Goal: Task Accomplishment & Management: Use online tool/utility

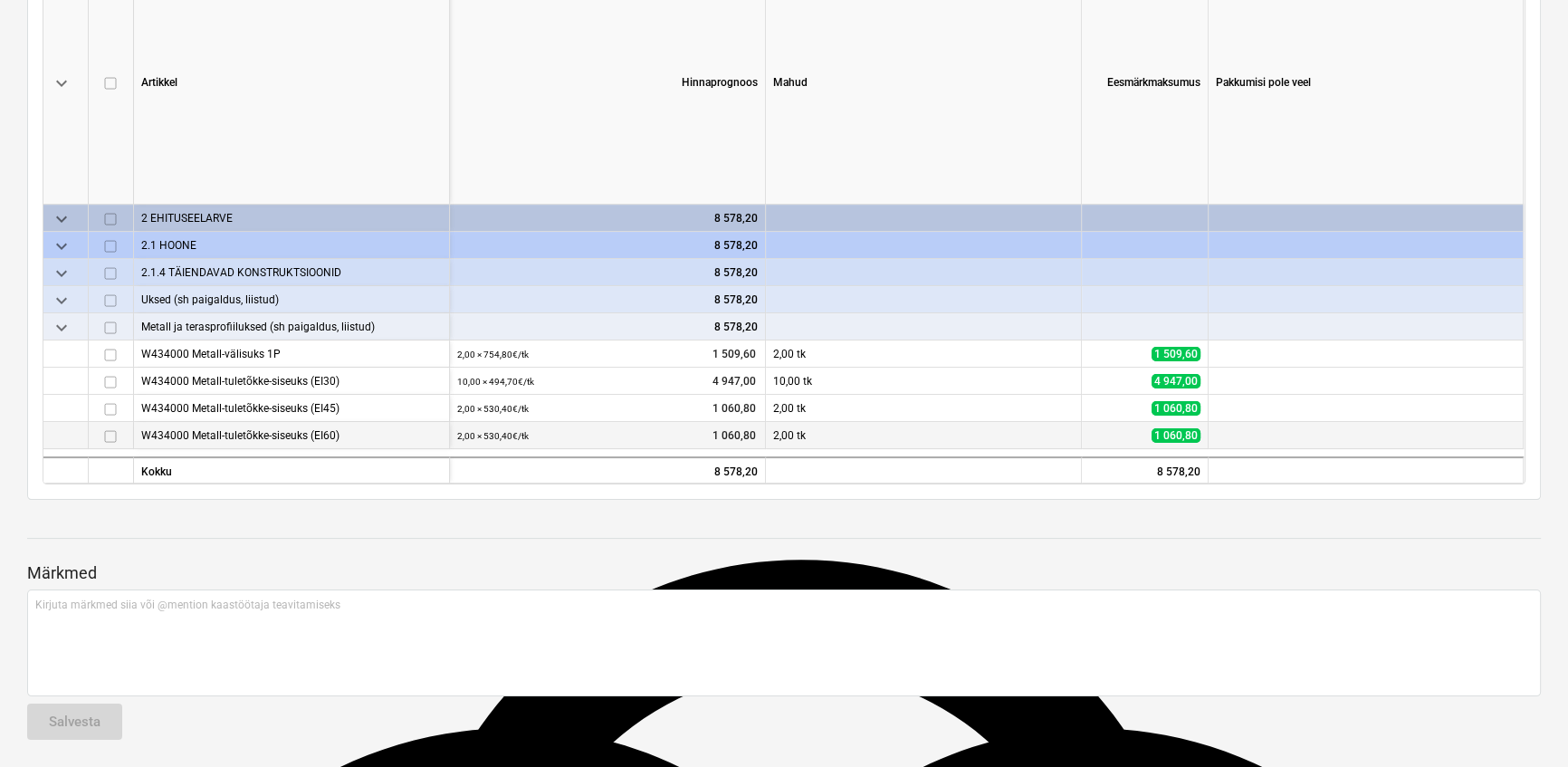
scroll to position [3535, 0]
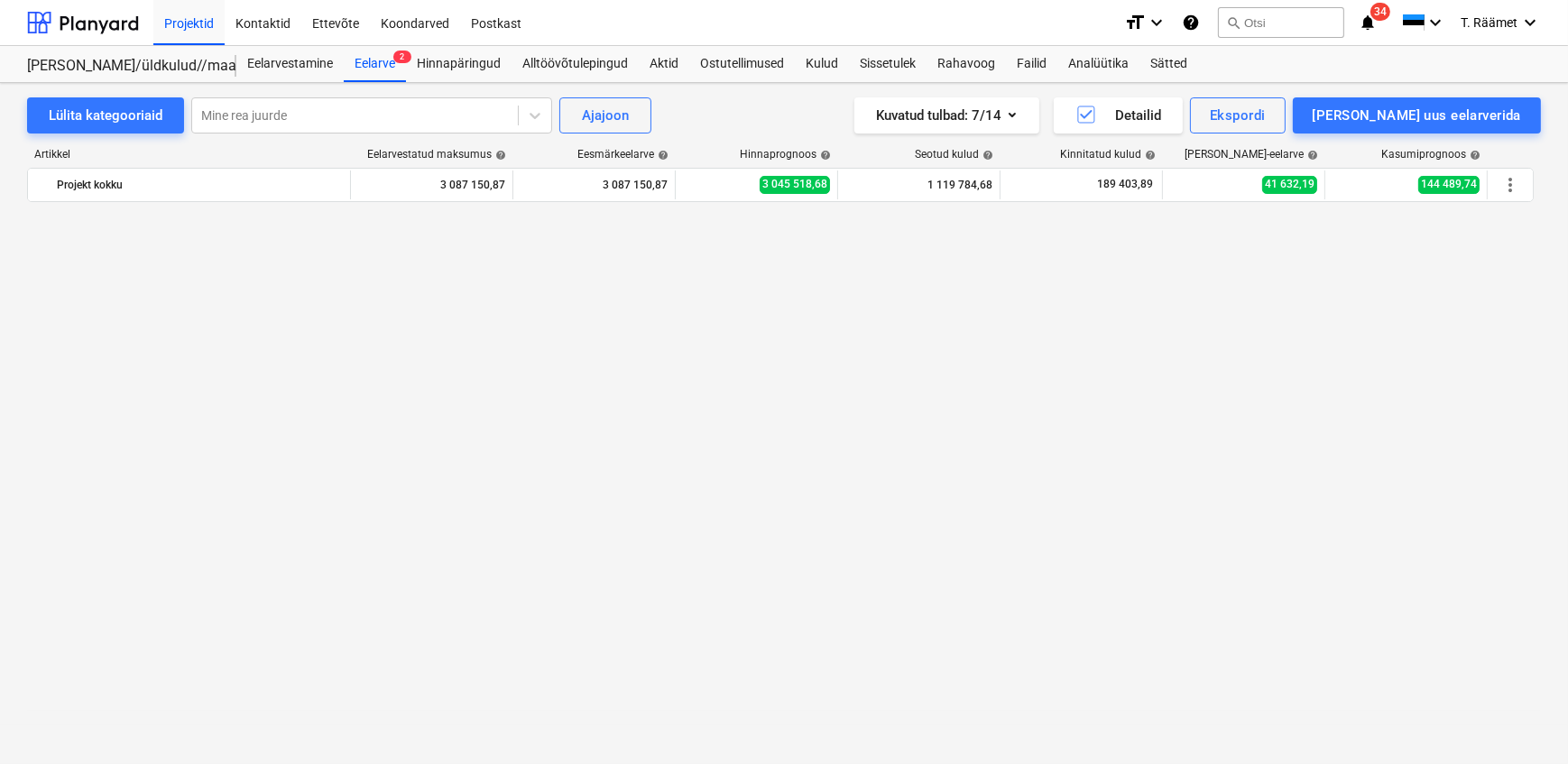
scroll to position [3521, 0]
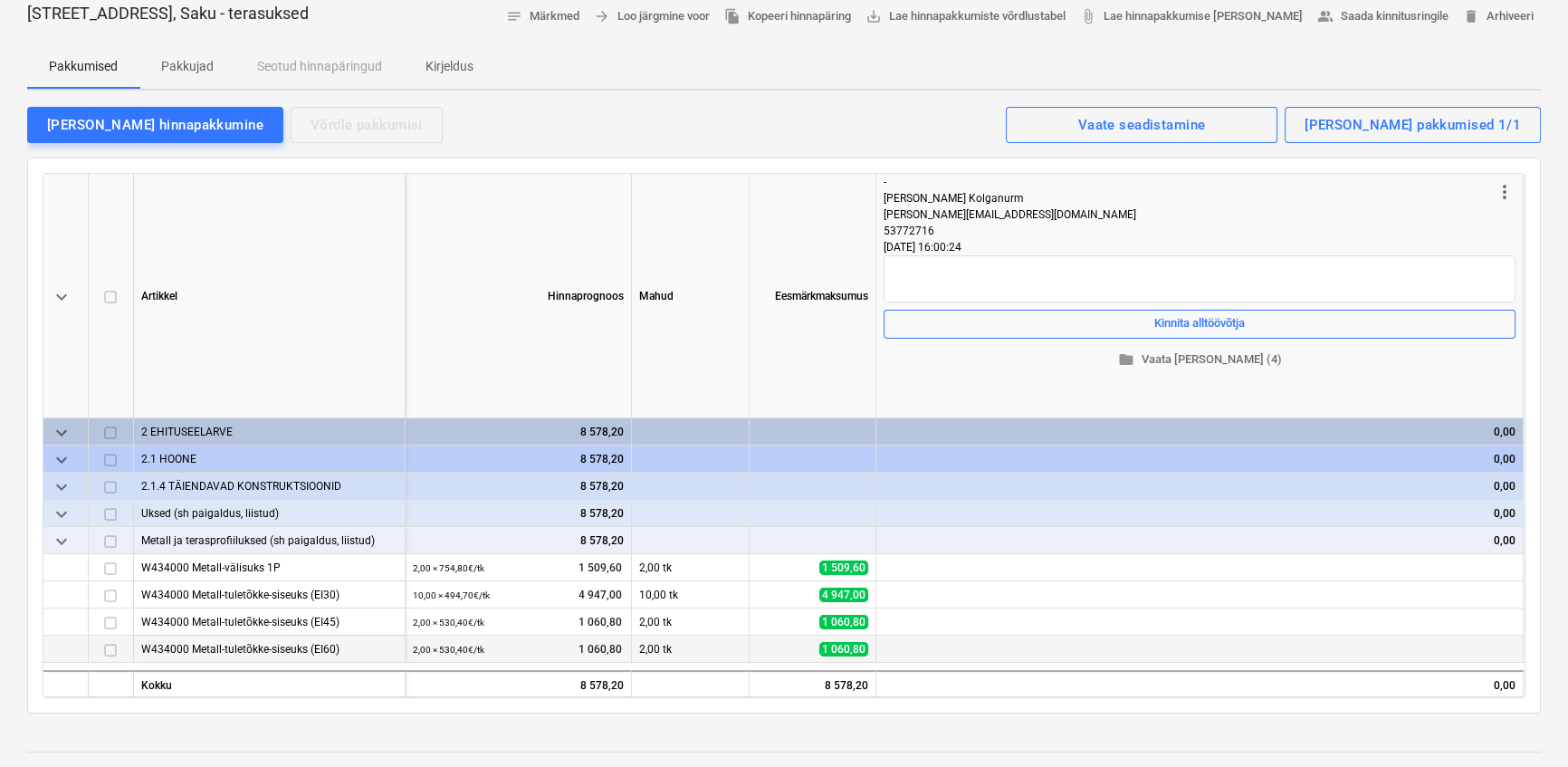
scroll to position [62, 0]
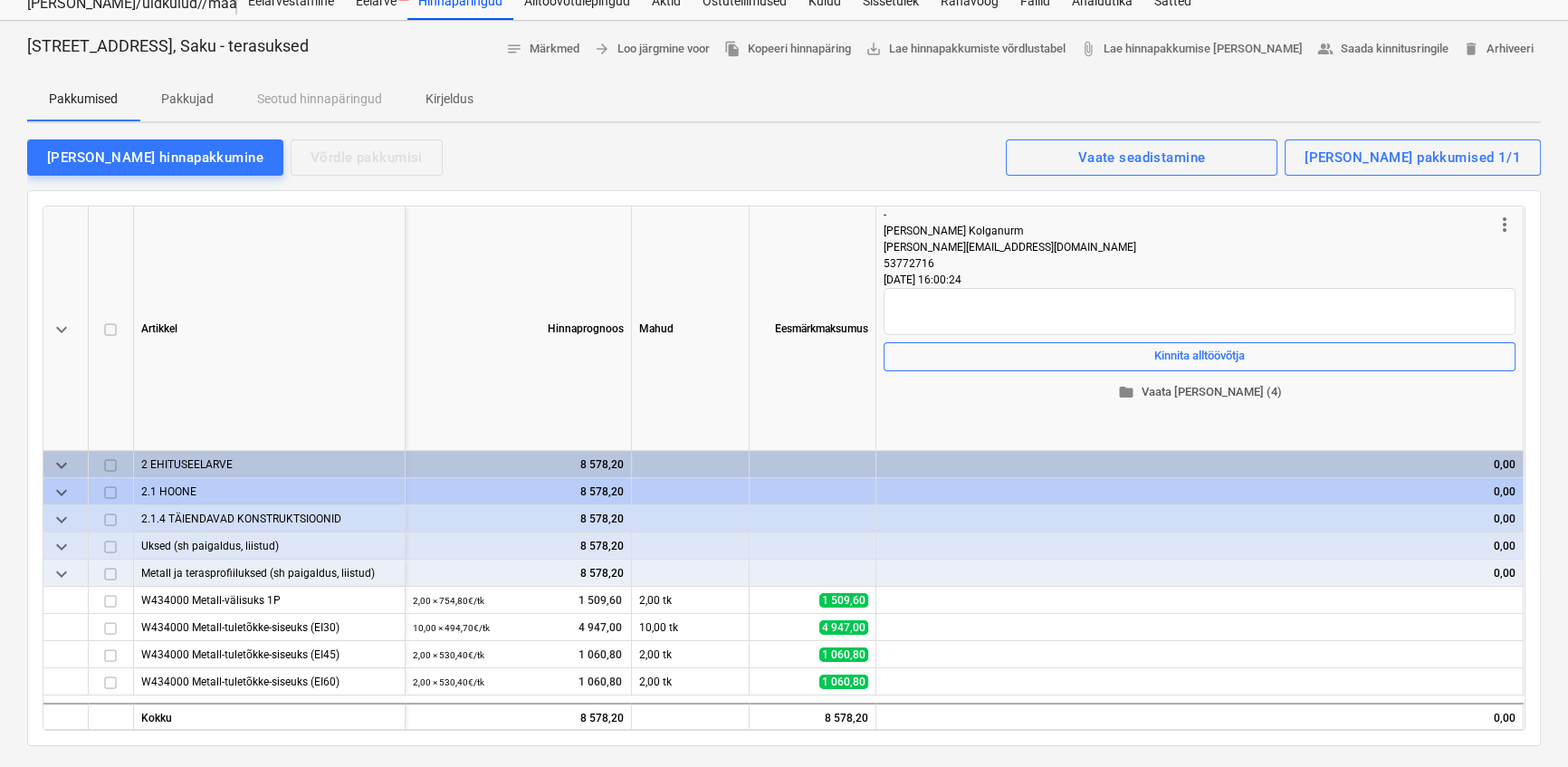
click at [1170, 387] on span "folder Vaata faile (4)" at bounding box center [1199, 392] width 618 height 21
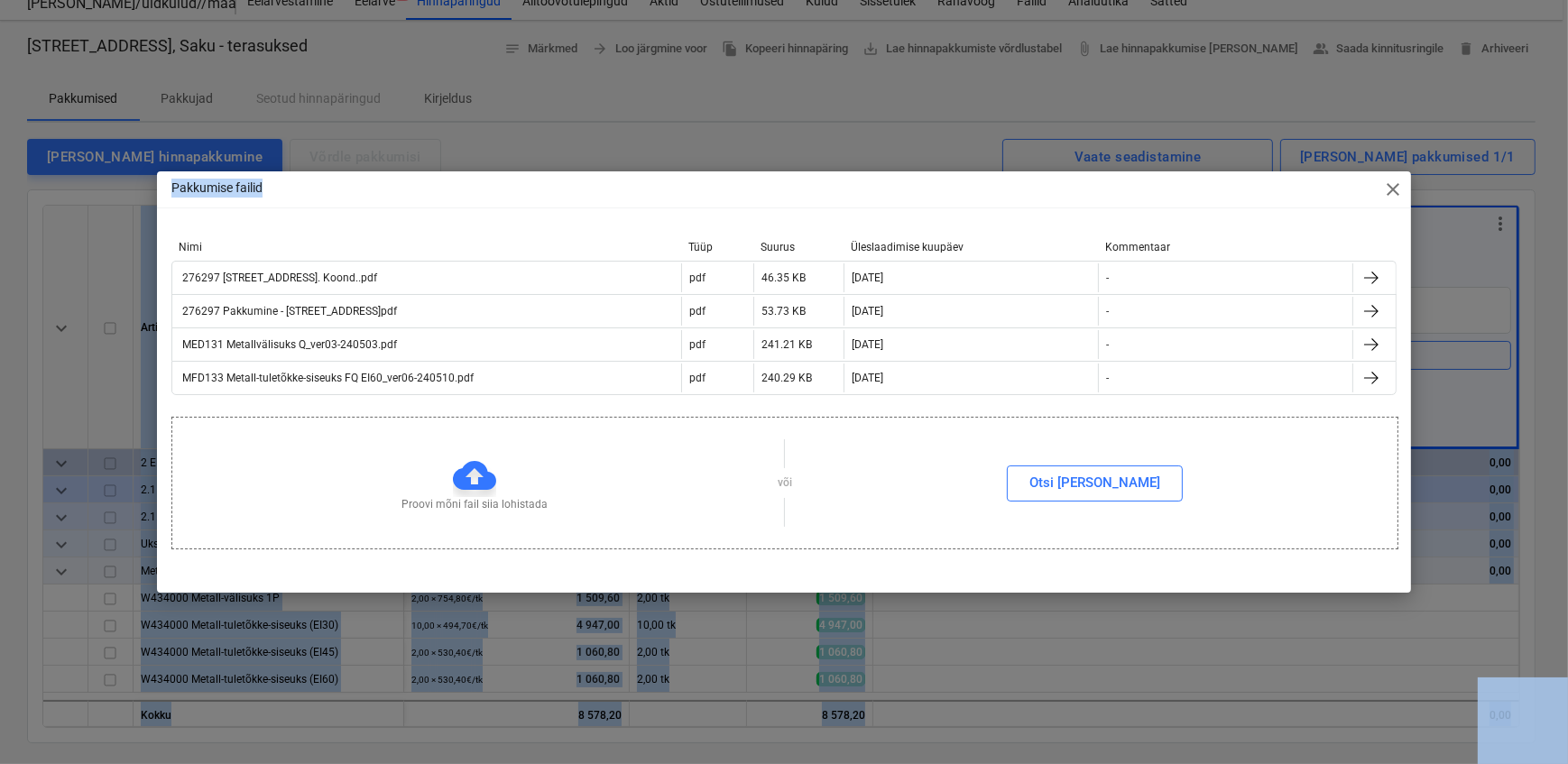
drag, startPoint x: 775, startPoint y: 188, endPoint x: -178, endPoint y: 83, distance: 958.8
type textarea "Lisa hinnapakkumine Võrdle pakkumisi Kuvatud pakkumised 1/1 Vaate seadistamine …"
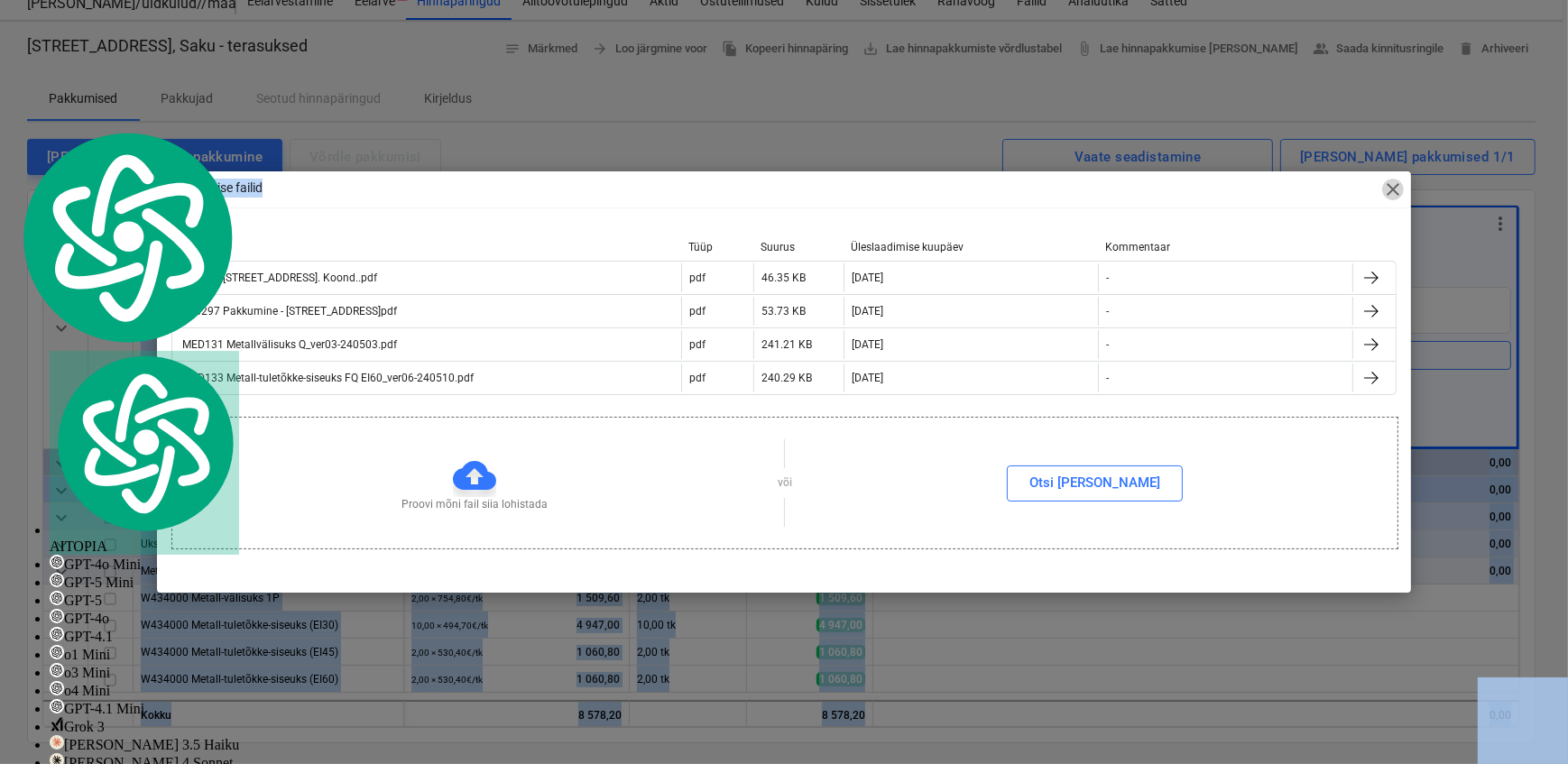
click at [1398, 189] on span "close" at bounding box center [1393, 189] width 22 height 22
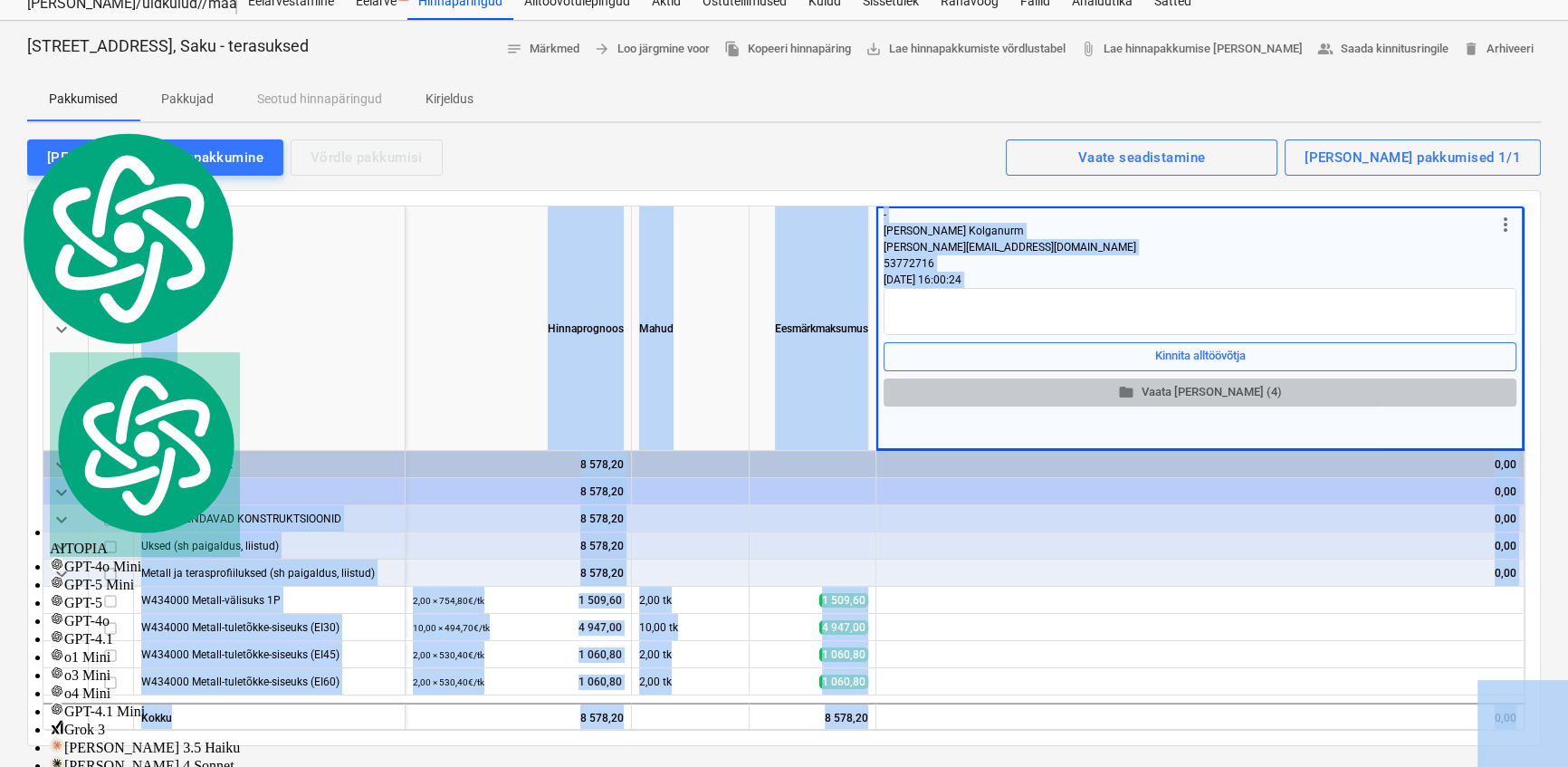
click at [1186, 395] on span "folder Vaata faile (4)" at bounding box center [1200, 392] width 619 height 21
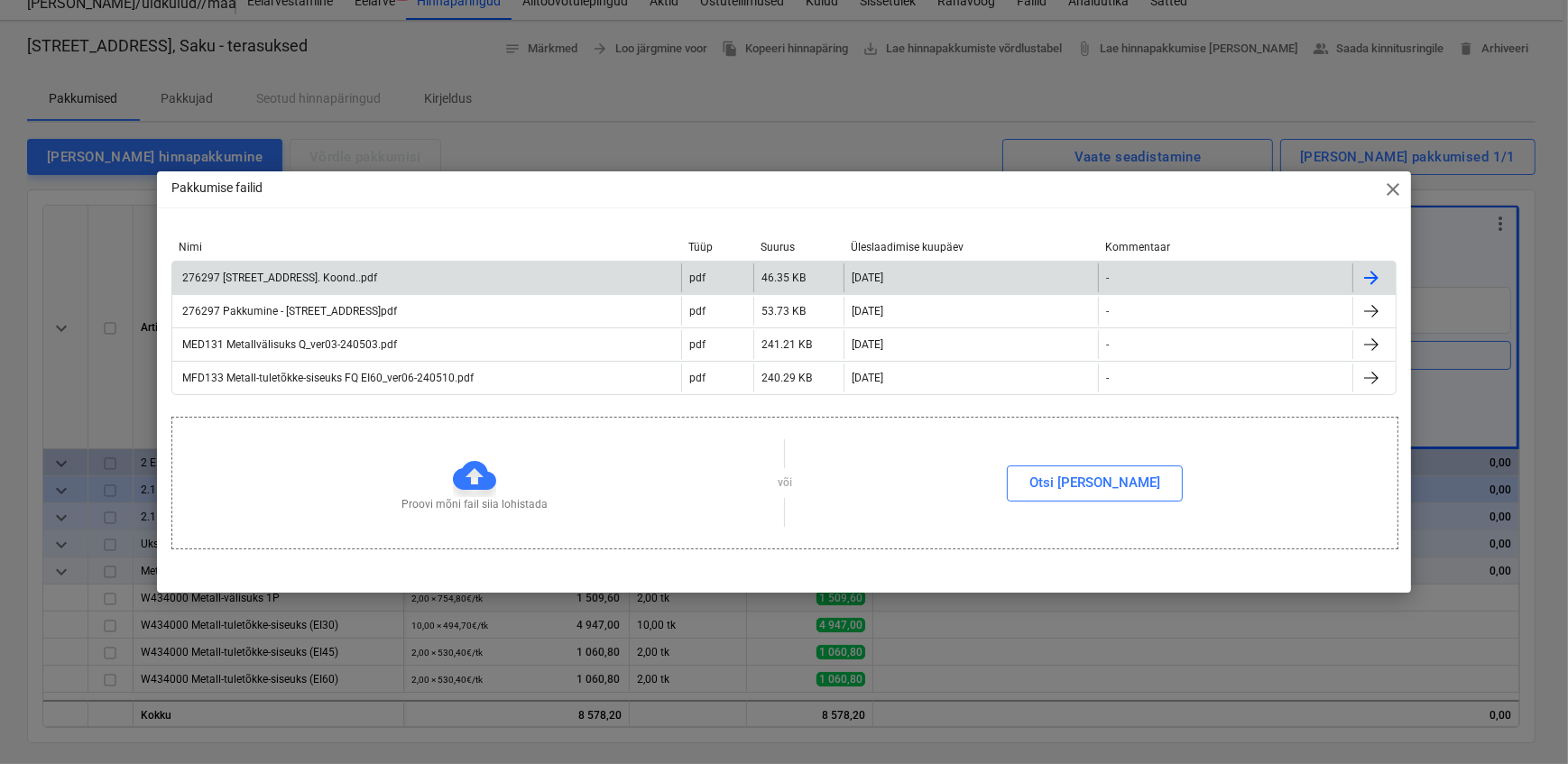
click at [341, 275] on div "276297 Pakkumine - Soo tee 5, Saku. Koond..pdf" at bounding box center [278, 277] width 198 height 12
click at [1391, 181] on span "close" at bounding box center [1393, 189] width 22 height 22
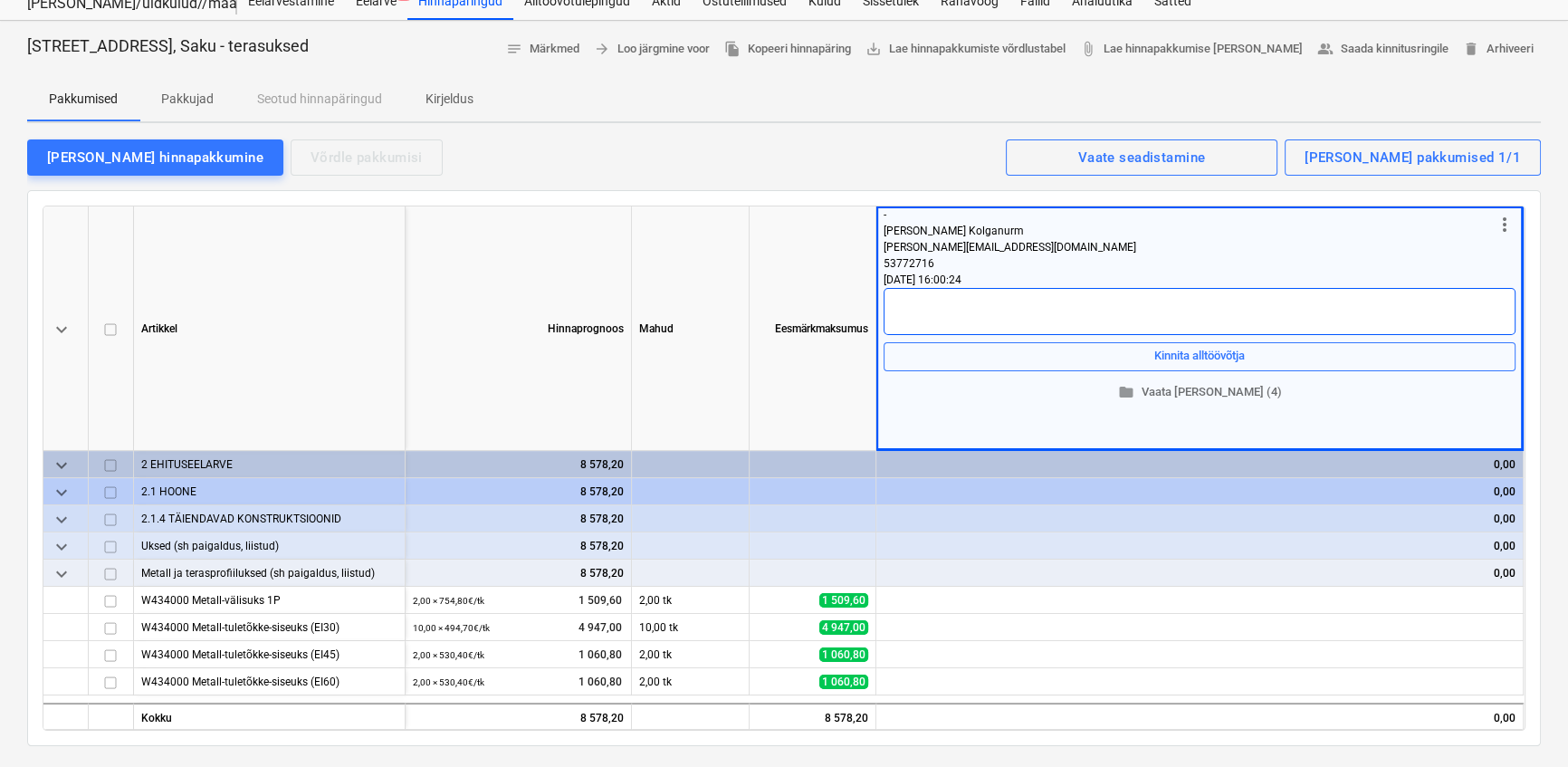
click at [949, 292] on textarea at bounding box center [1200, 312] width 632 height 47
type textarea "x"
type textarea "V"
type textarea "x"
type textarea "Vä"
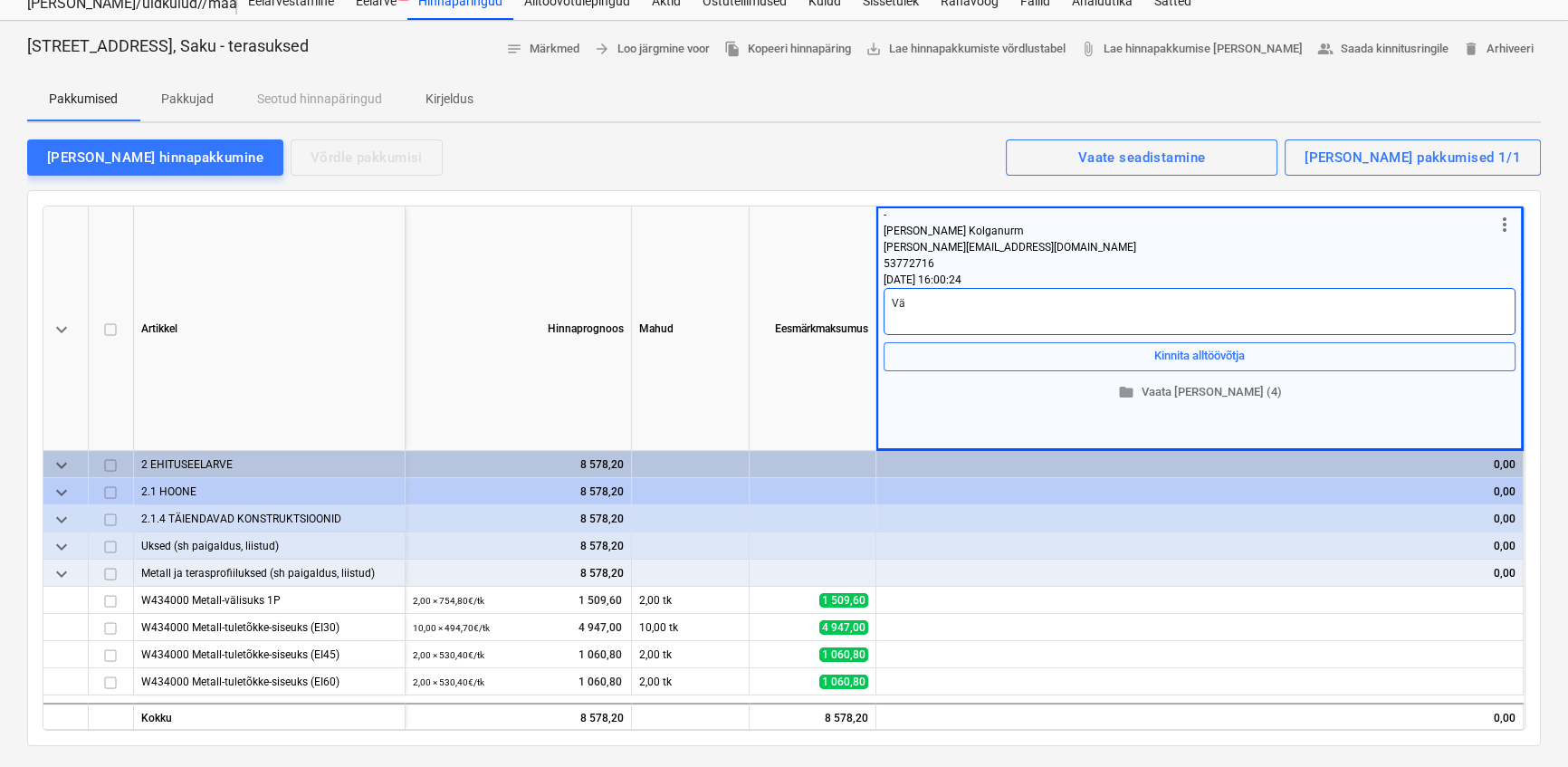
type textarea "x"
type textarea "Väl"
type textarea "x"
type textarea "Väli"
type textarea "x"
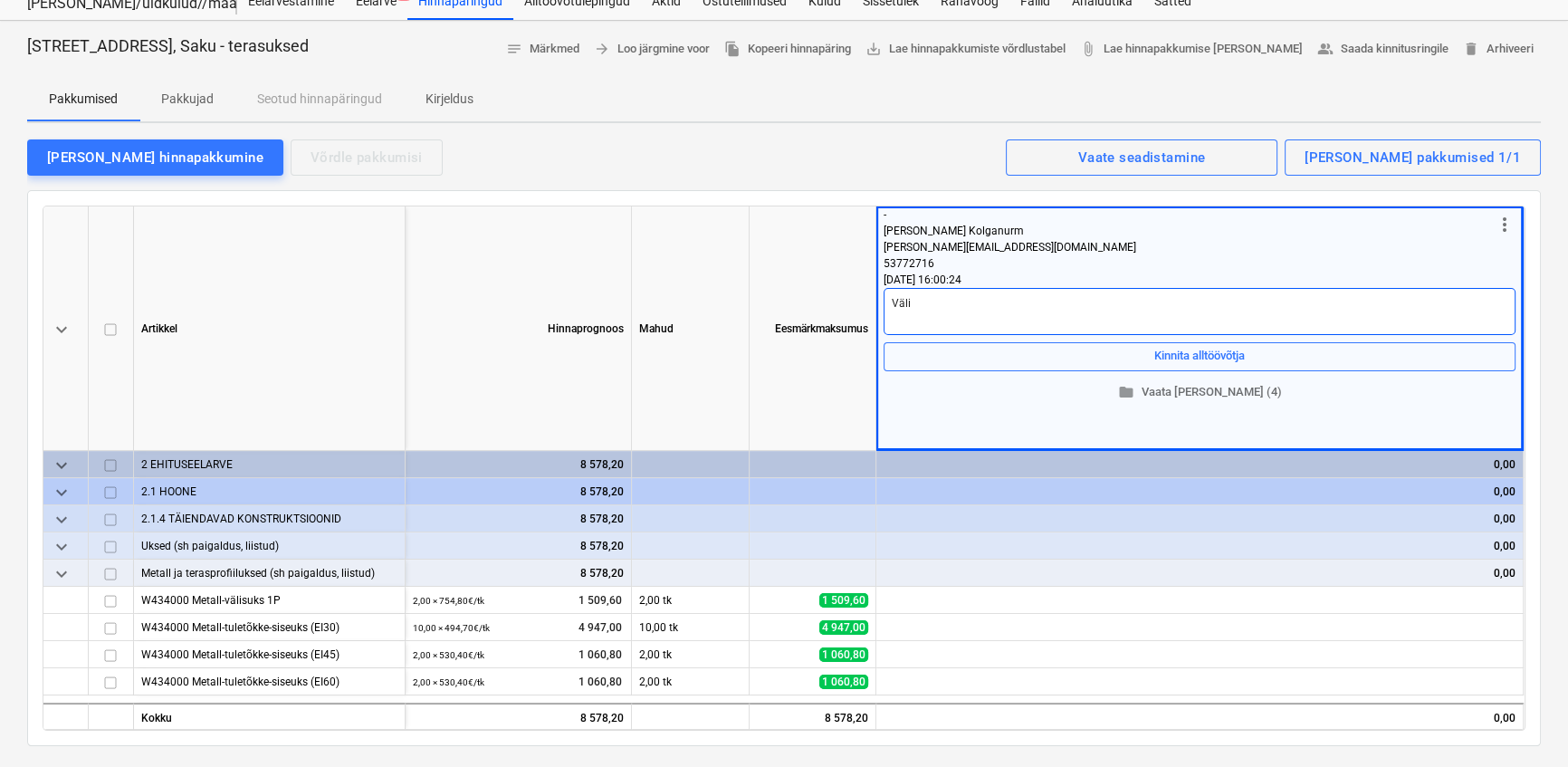
type textarea "Välis"
type textarea "x"
type textarea "Välisu"
type textarea "x"
type textarea "Välisus"
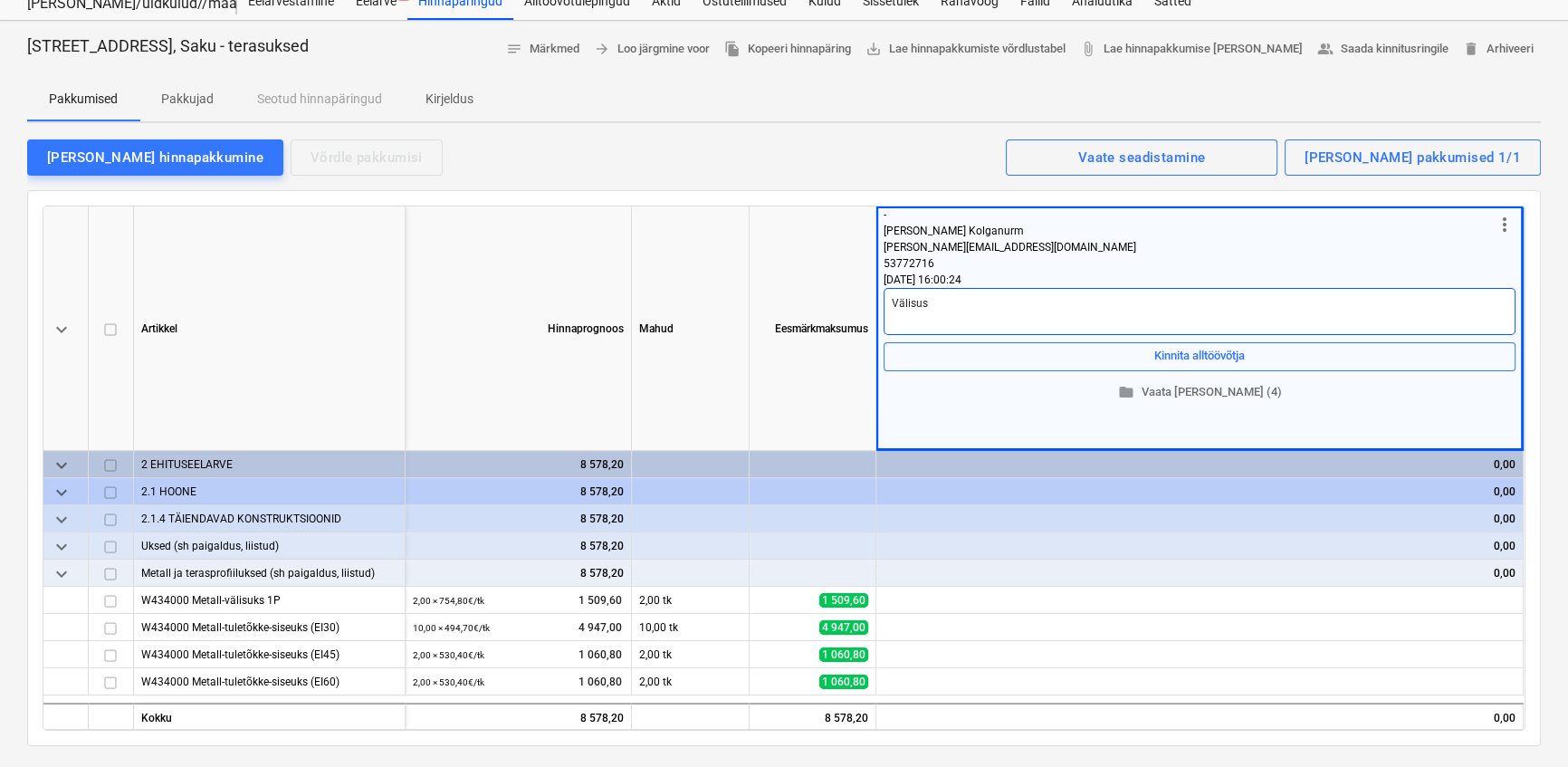
type textarea "x"
type textarea "Välisust"
type textarea "x"
type textarea "Välisuste"
type textarea "x"
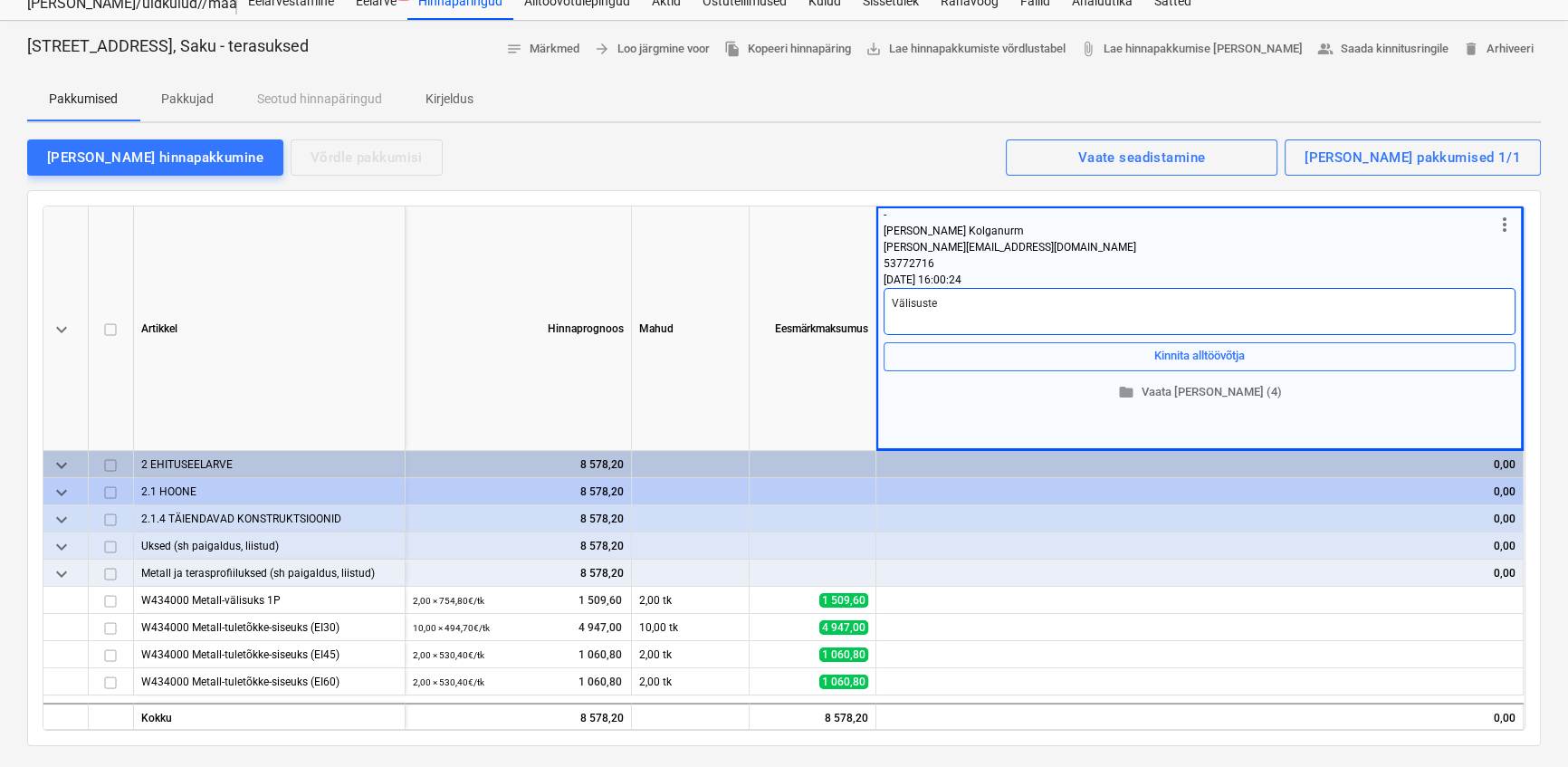
type textarea "Välisuste"
type textarea "x"
type textarea "Välisuste U"
type textarea "x"
type textarea "Välisuste U"
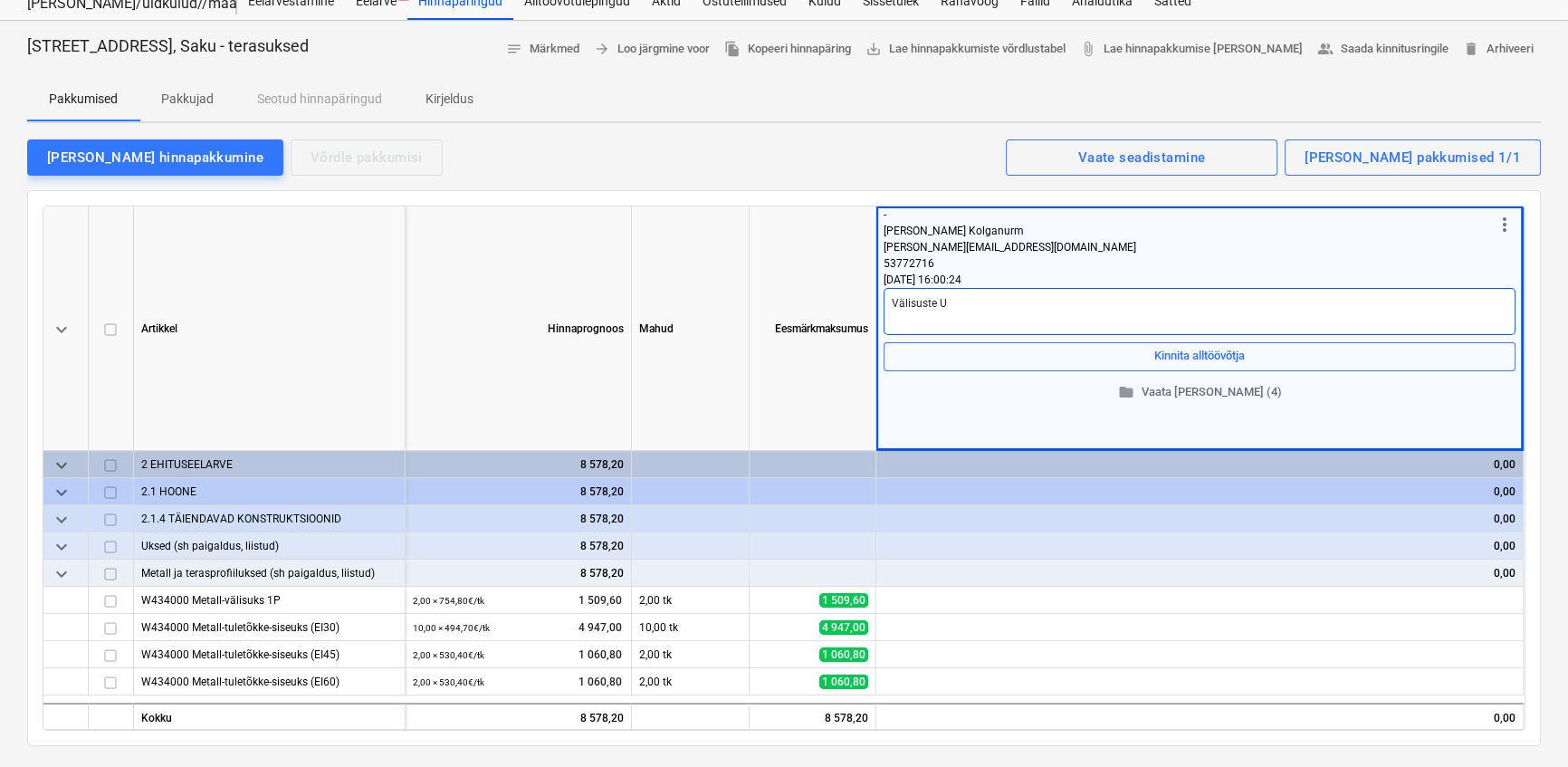
type textarea "x"
type textarea "Välisuste U a"
type textarea "x"
type textarea "Välisuste U ar"
type textarea "x"
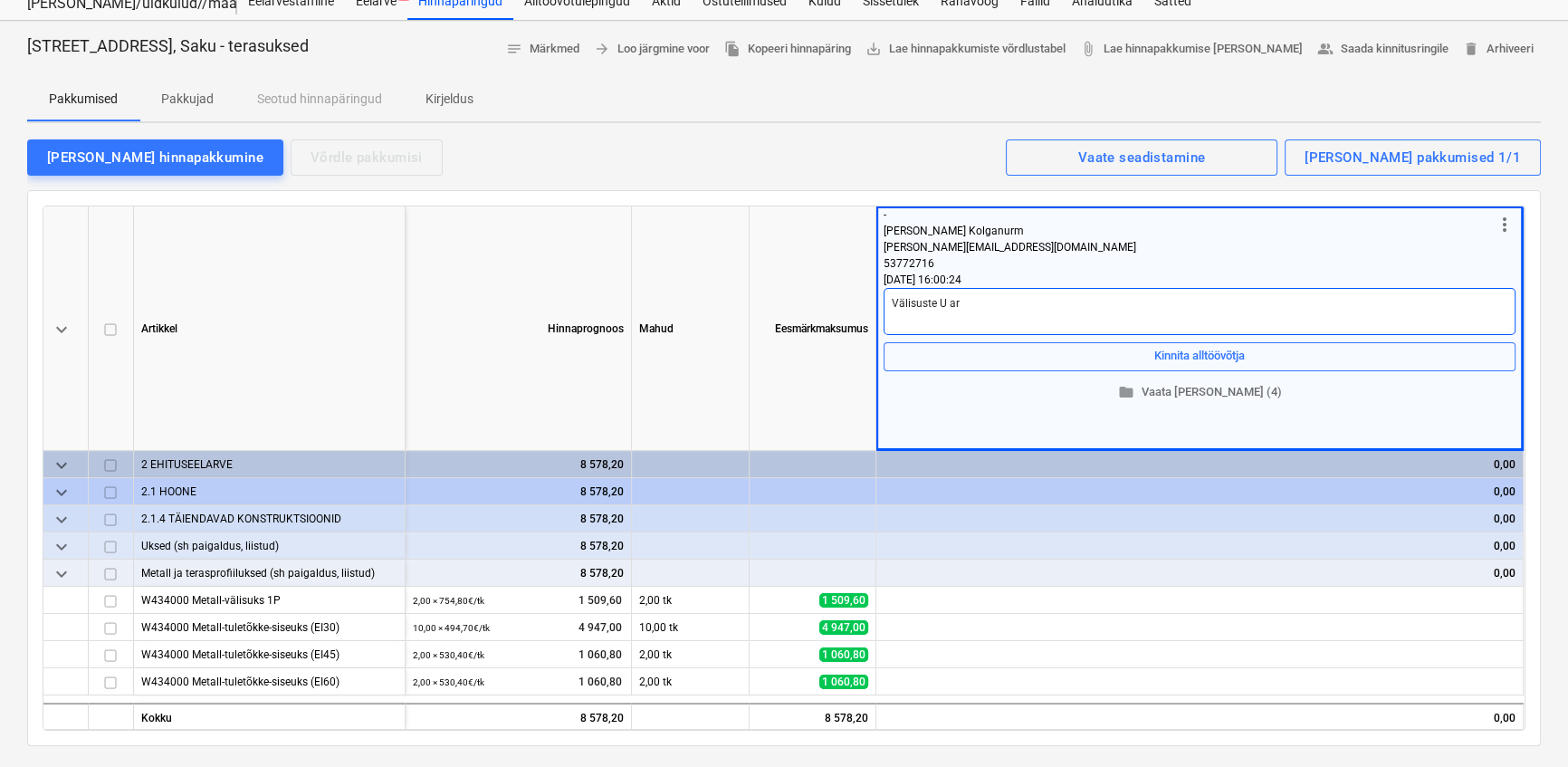
type textarea "Välisuste U art"
type textarea "x"
type textarea "Välisuste U ar"
type textarea "x"
type textarea "Välisuste U arv"
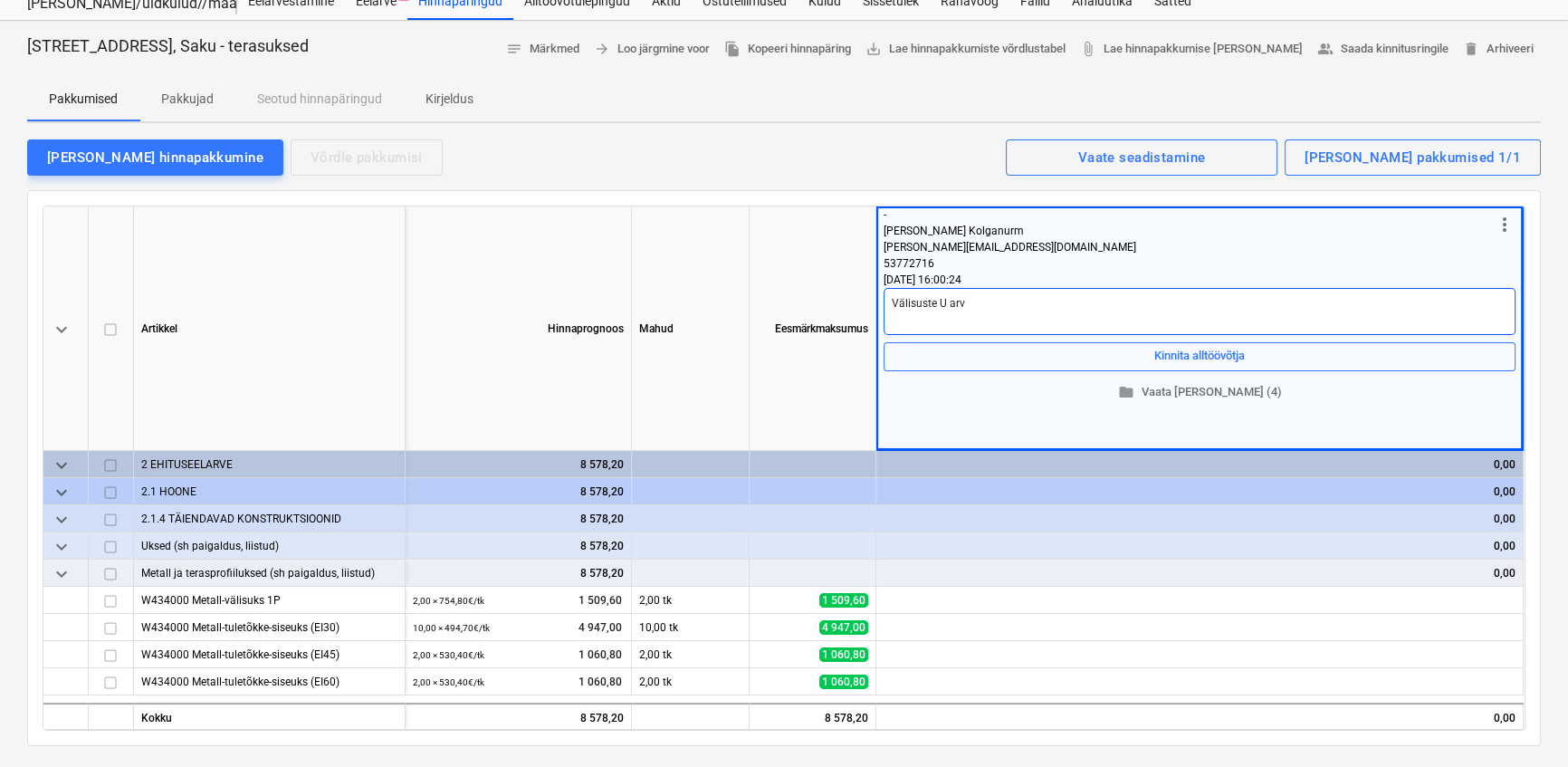
type textarea "x"
type textarea "Välisuste U arv"
type textarea "x"
type textarea "Välisuste U arv 1"
type textarea "x"
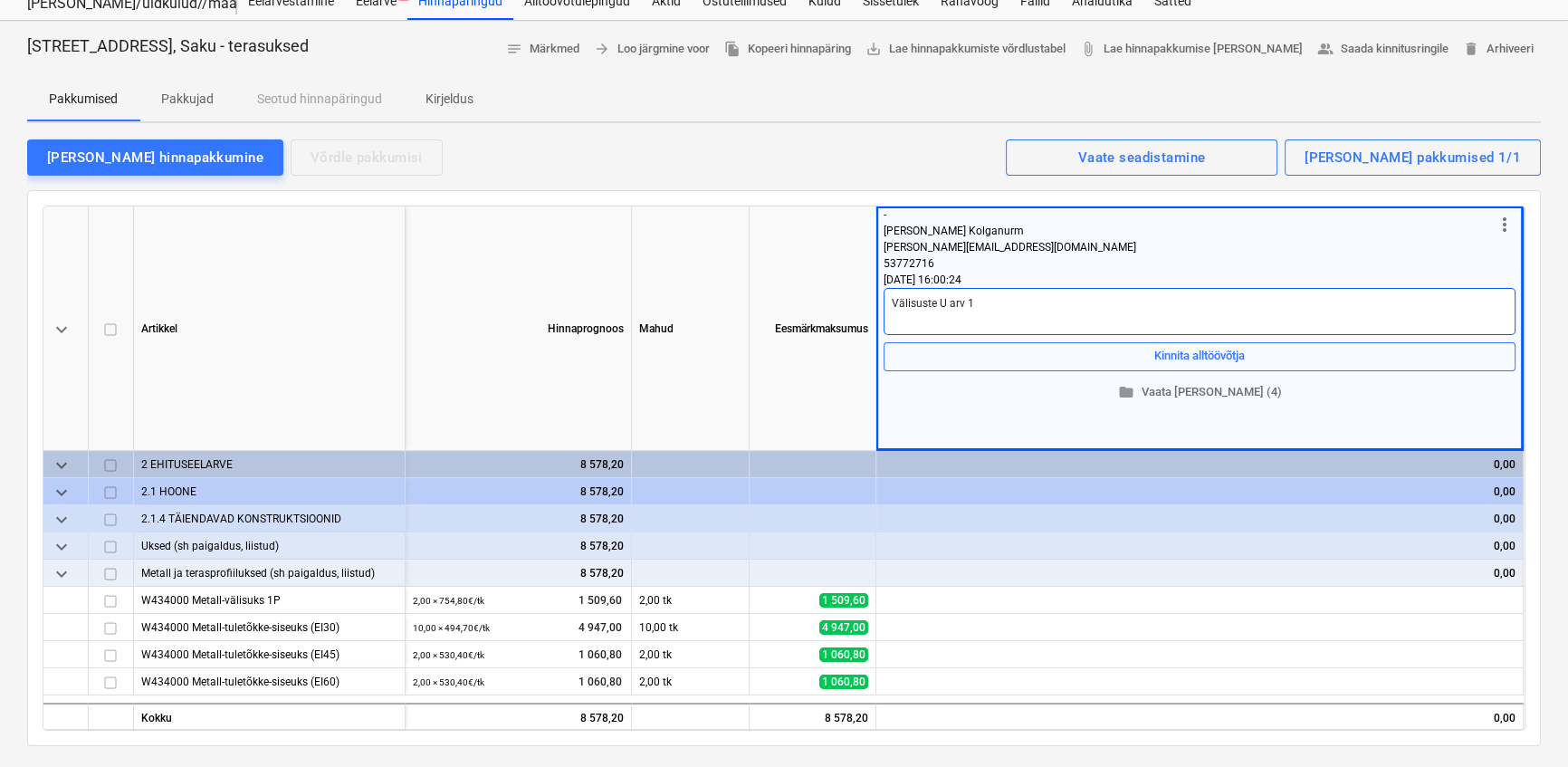
type textarea "Välisuste U arv 1,"
type textarea "x"
type textarea "Välisuste U arv 1,4"
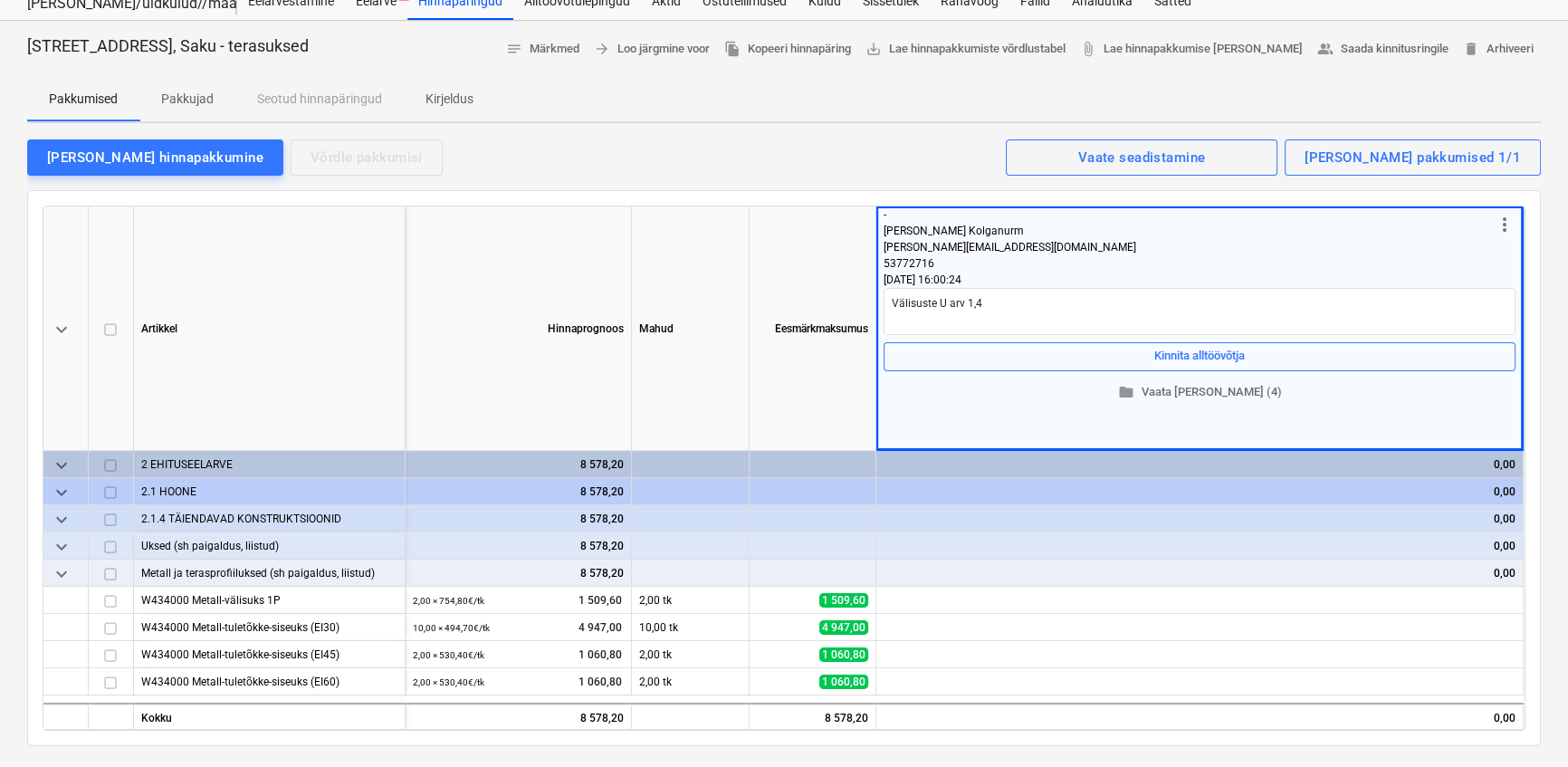
type textarea "x"
click at [730, 156] on div "Lisa hinnapakkumine Võrdle pakkumisi Kuvatud pakkumised 1/1 Vaate seadistamine" at bounding box center [784, 156] width 1514 height 38
